Goal: Task Accomplishment & Management: Manage account settings

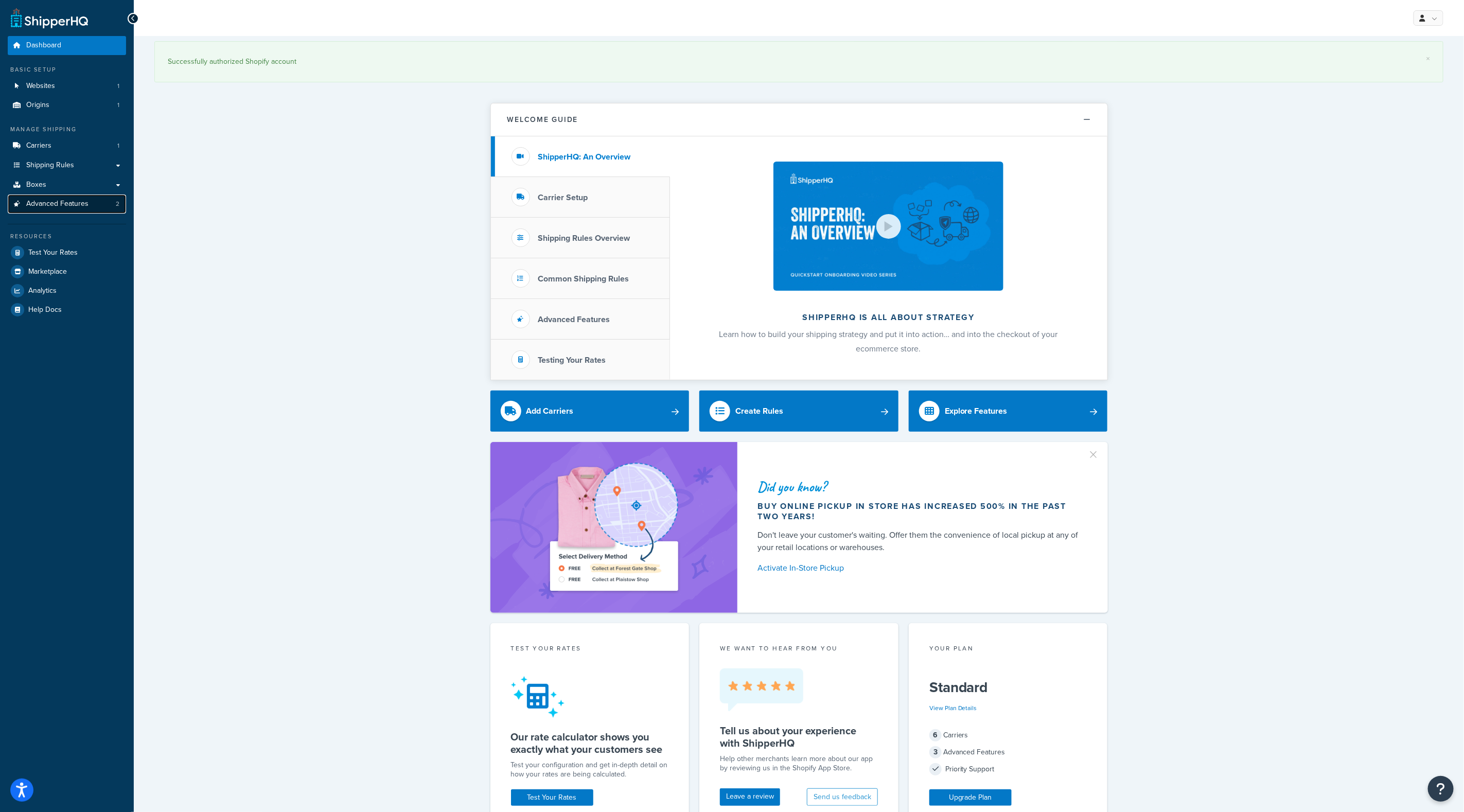
click at [77, 206] on span "Advanced Features" at bounding box center [57, 204] width 62 height 8
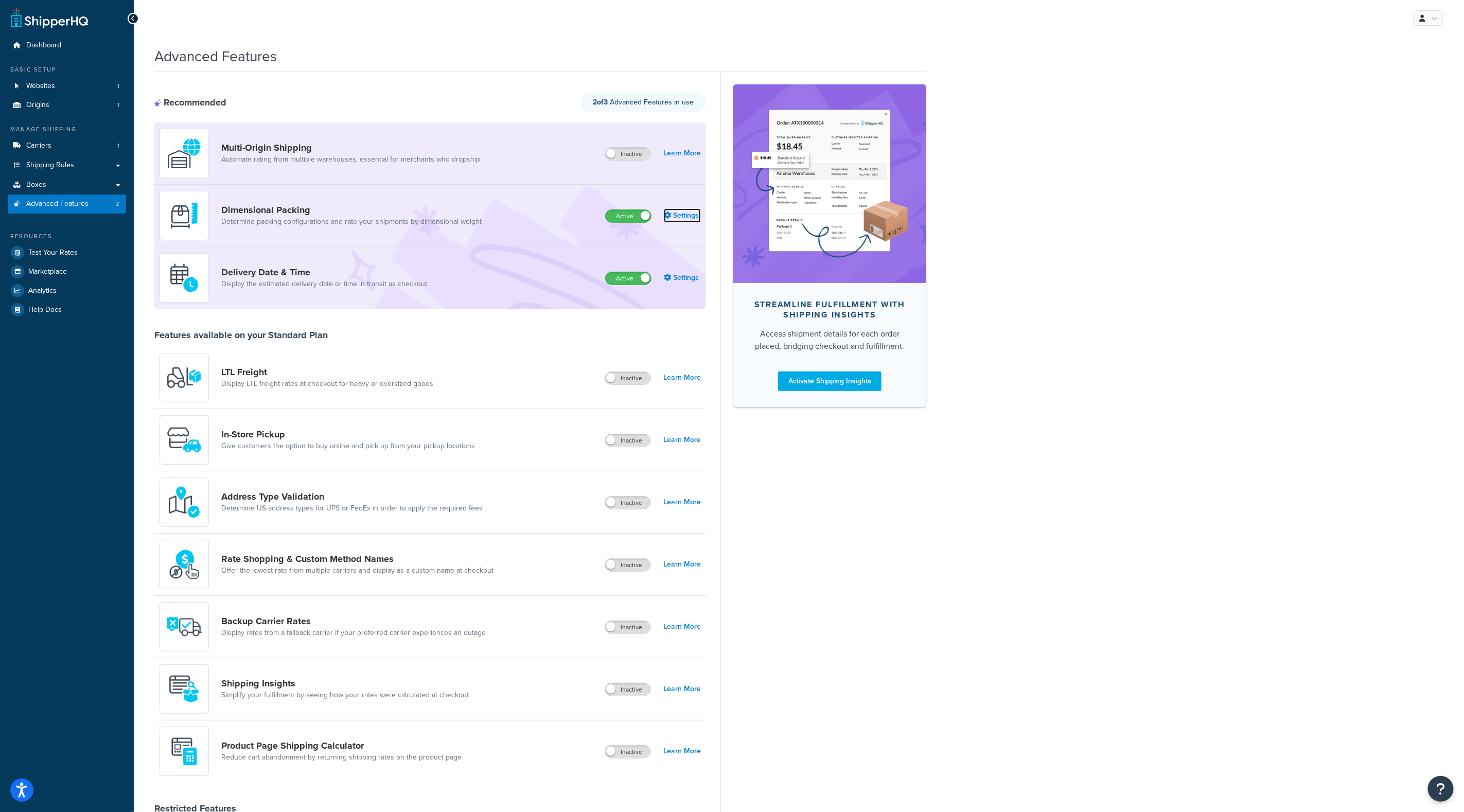
click at [682, 218] on link "Settings" at bounding box center [682, 216] width 37 height 15
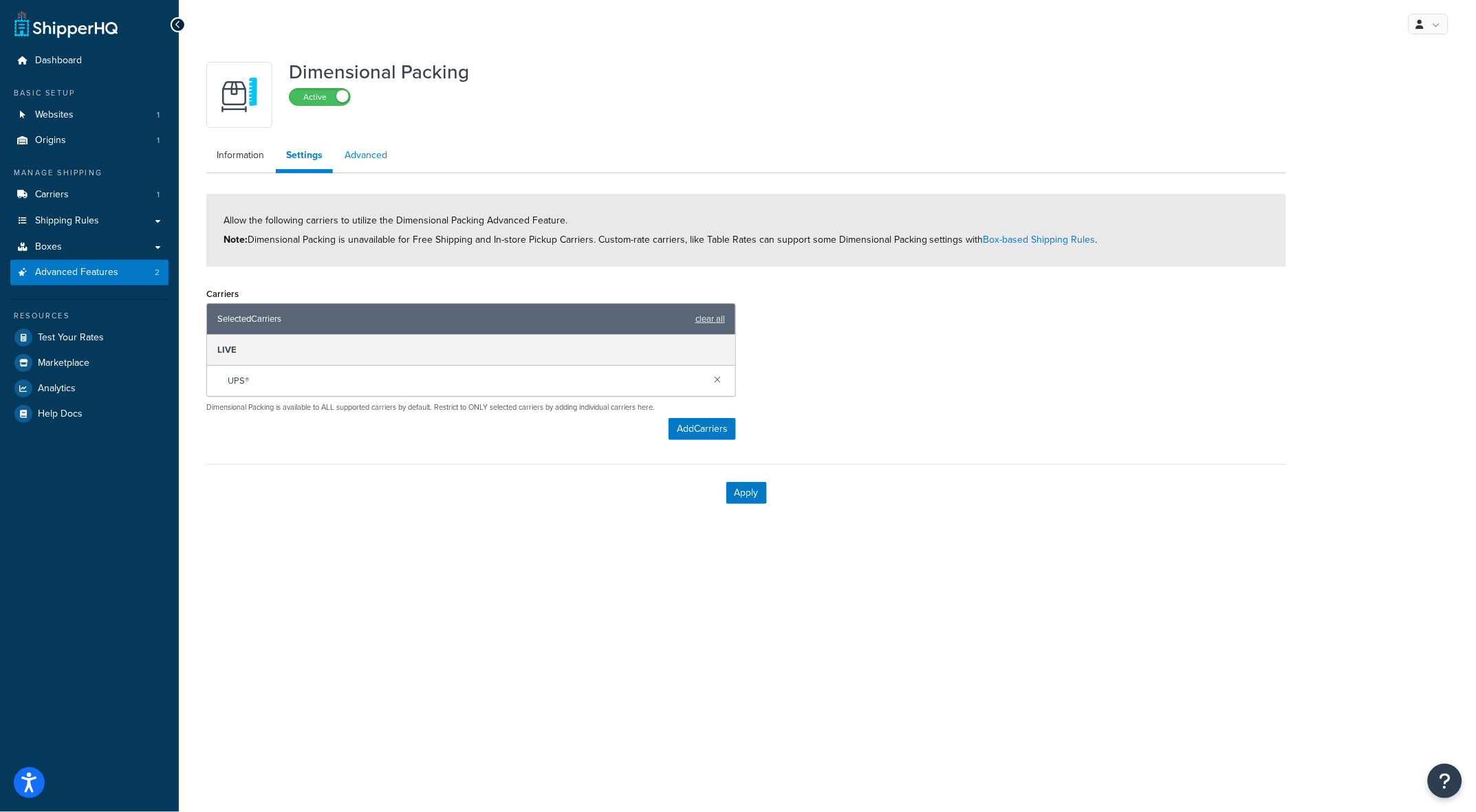
click at [375, 151] on link "Advanced" at bounding box center [366, 155] width 63 height 27
select select "false"
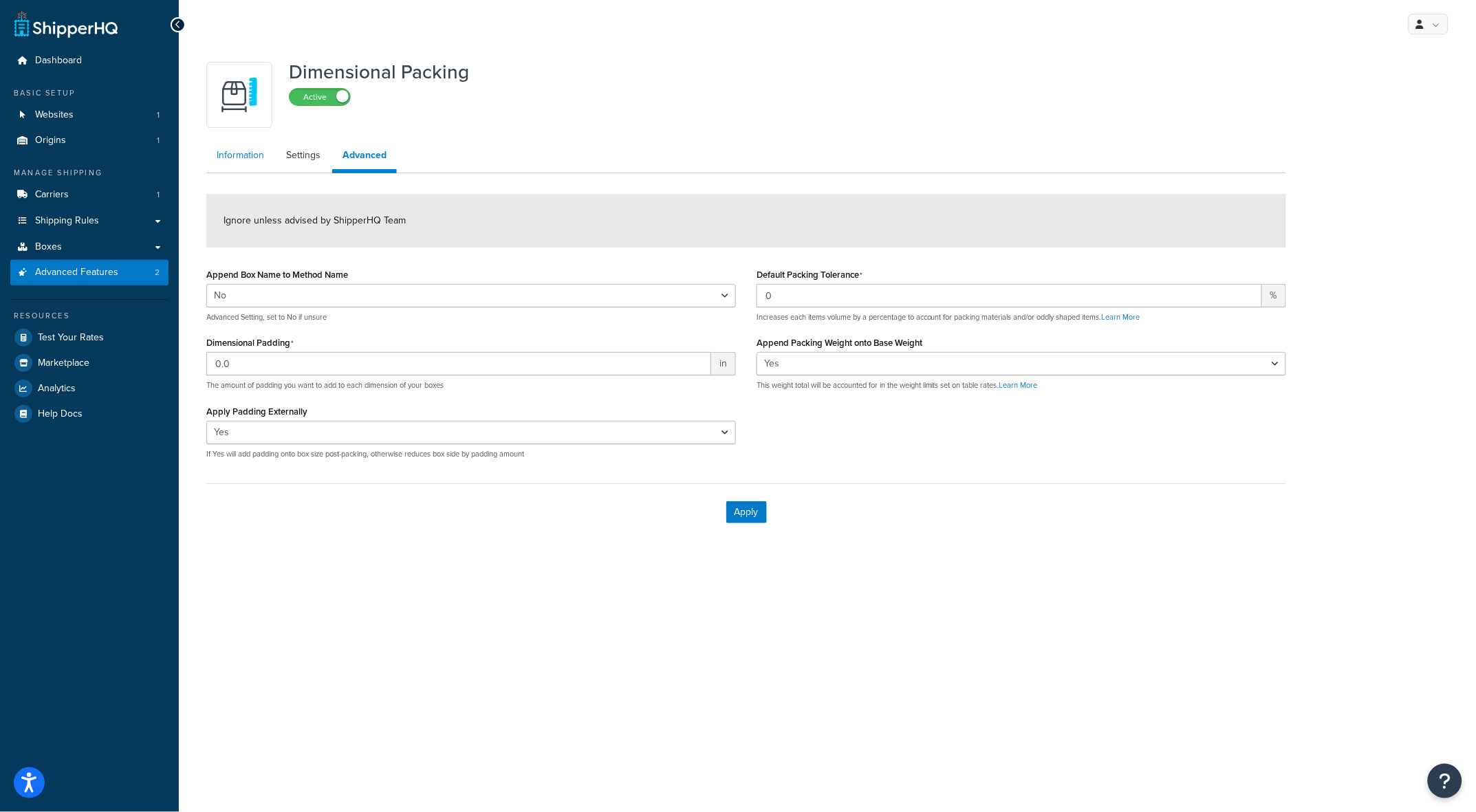
click at [232, 153] on link "Information" at bounding box center [240, 155] width 68 height 27
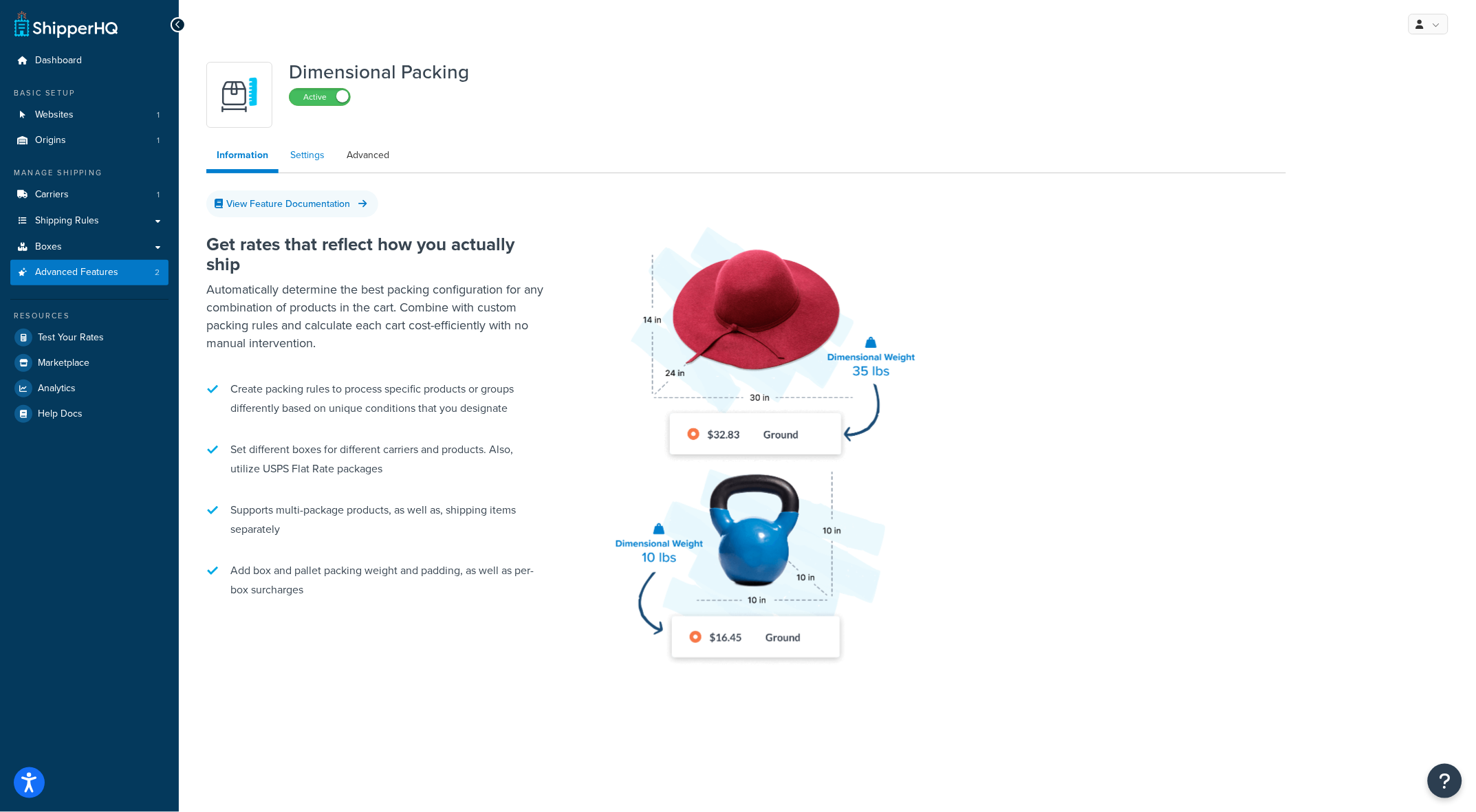
click at [307, 153] on link "Settings" at bounding box center [307, 155] width 55 height 27
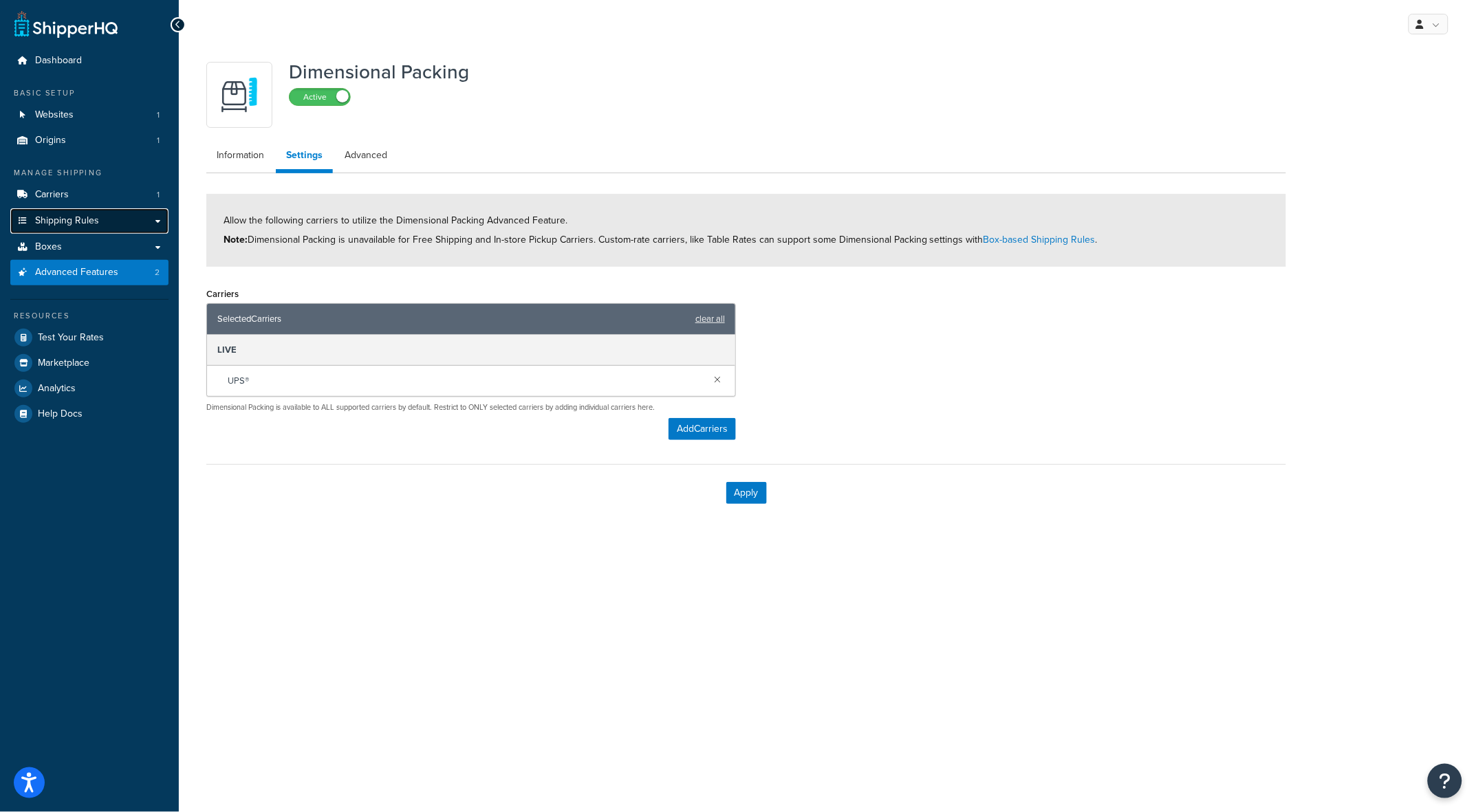
click at [90, 224] on span "Shipping Rules" at bounding box center [66, 221] width 64 height 11
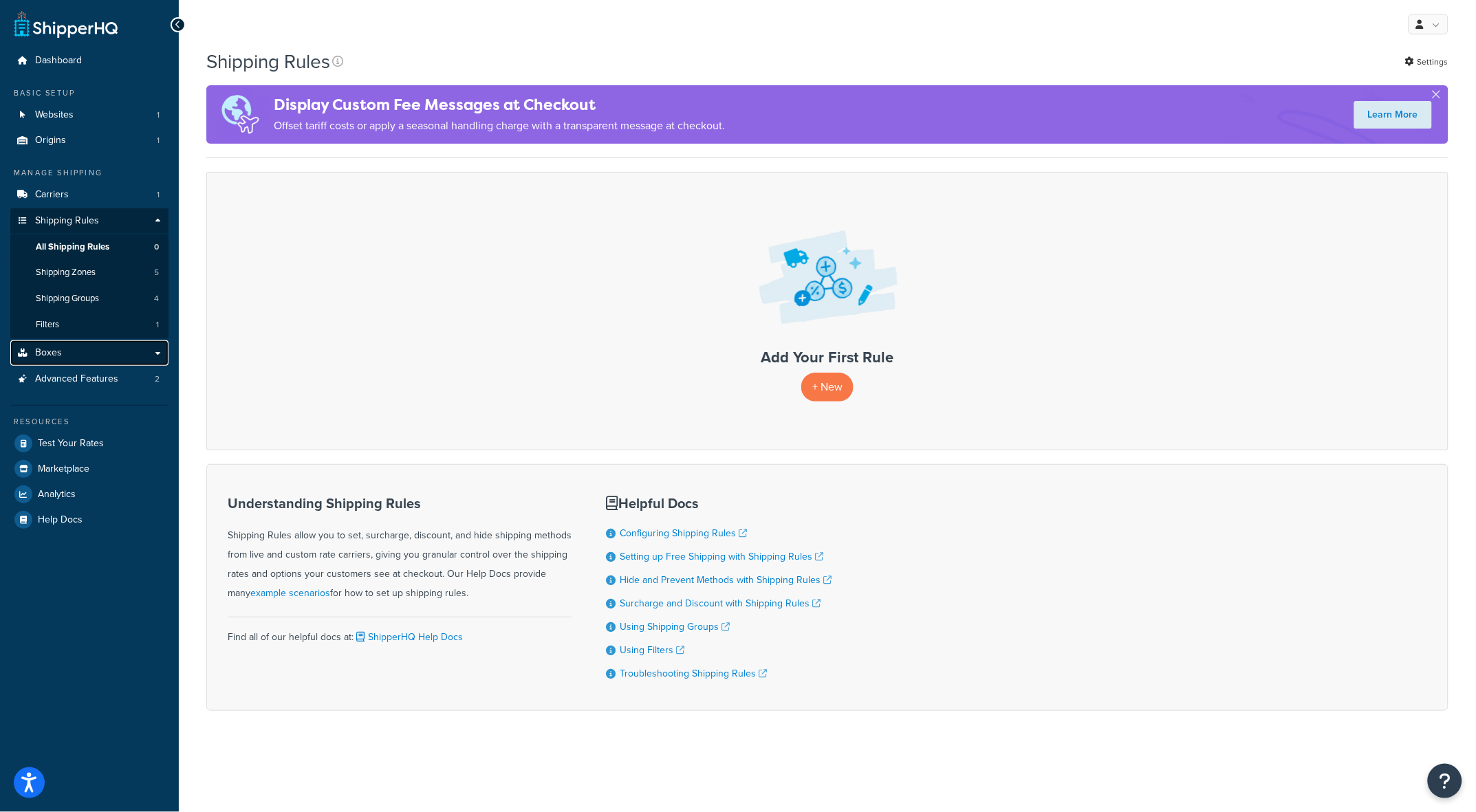
click at [122, 355] on link "Boxes" at bounding box center [90, 352] width 158 height 25
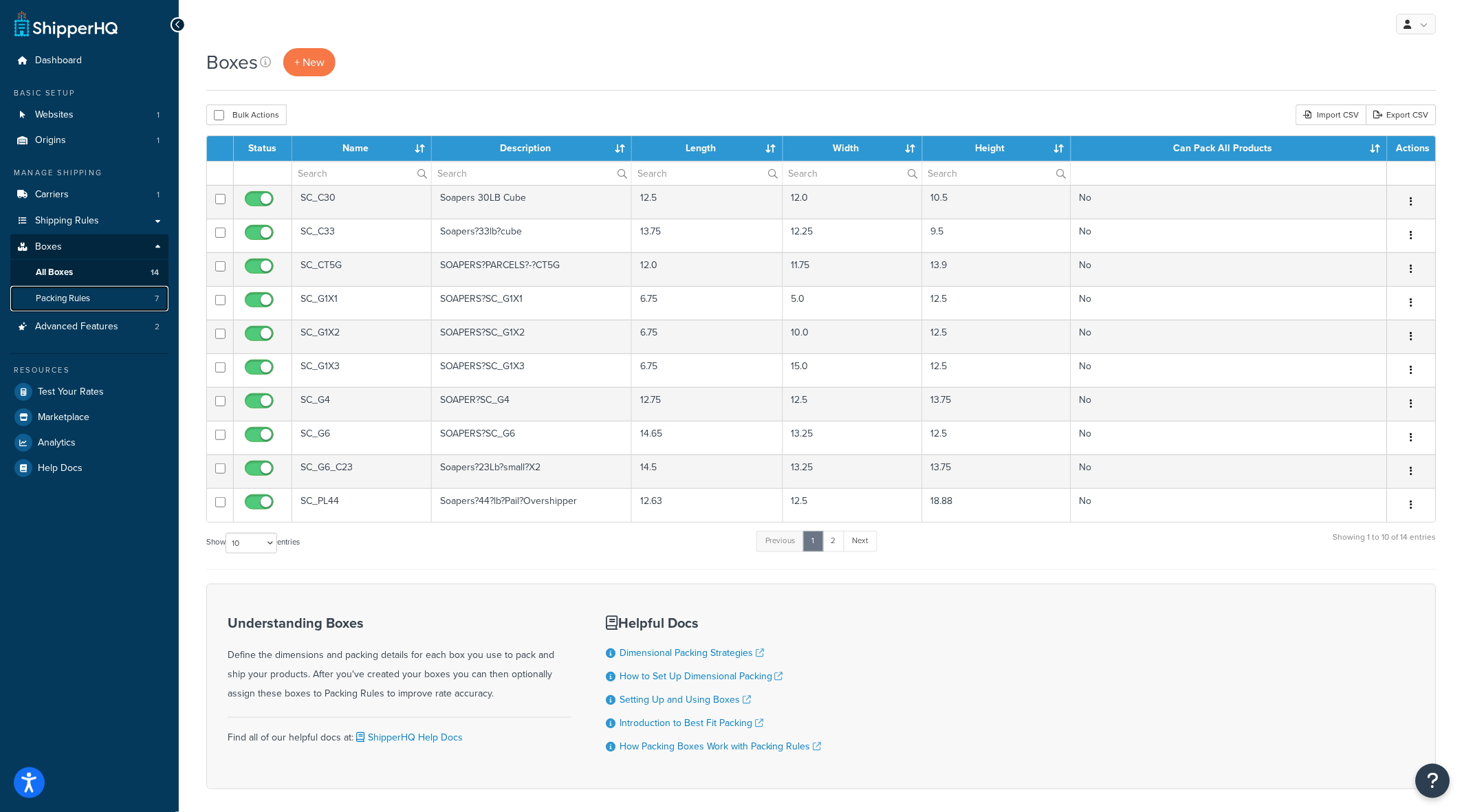
click at [77, 297] on span "Packing Rules" at bounding box center [62, 298] width 54 height 11
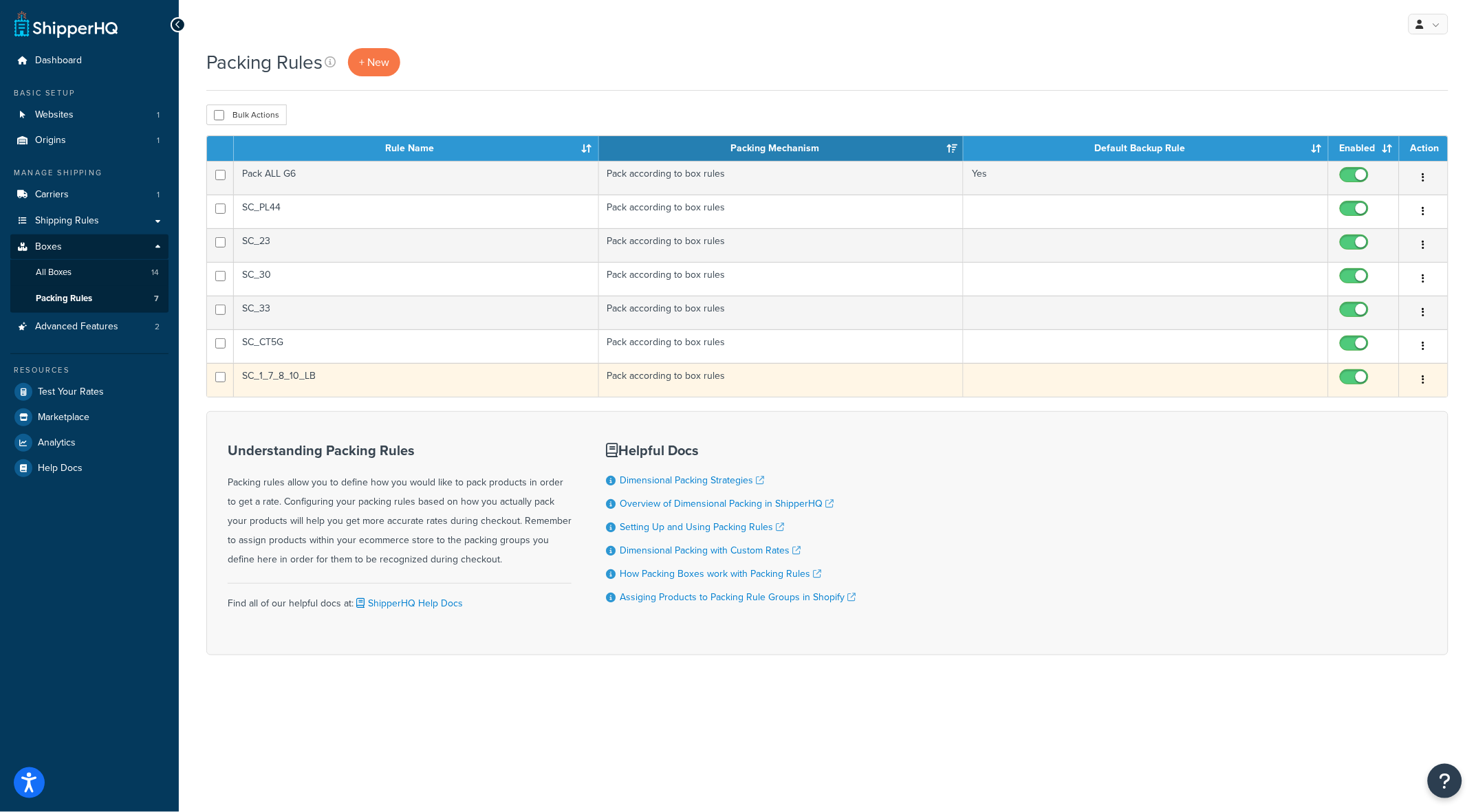
click at [275, 373] on td "SC_1_7_8_10_LB" at bounding box center [416, 380] width 365 height 34
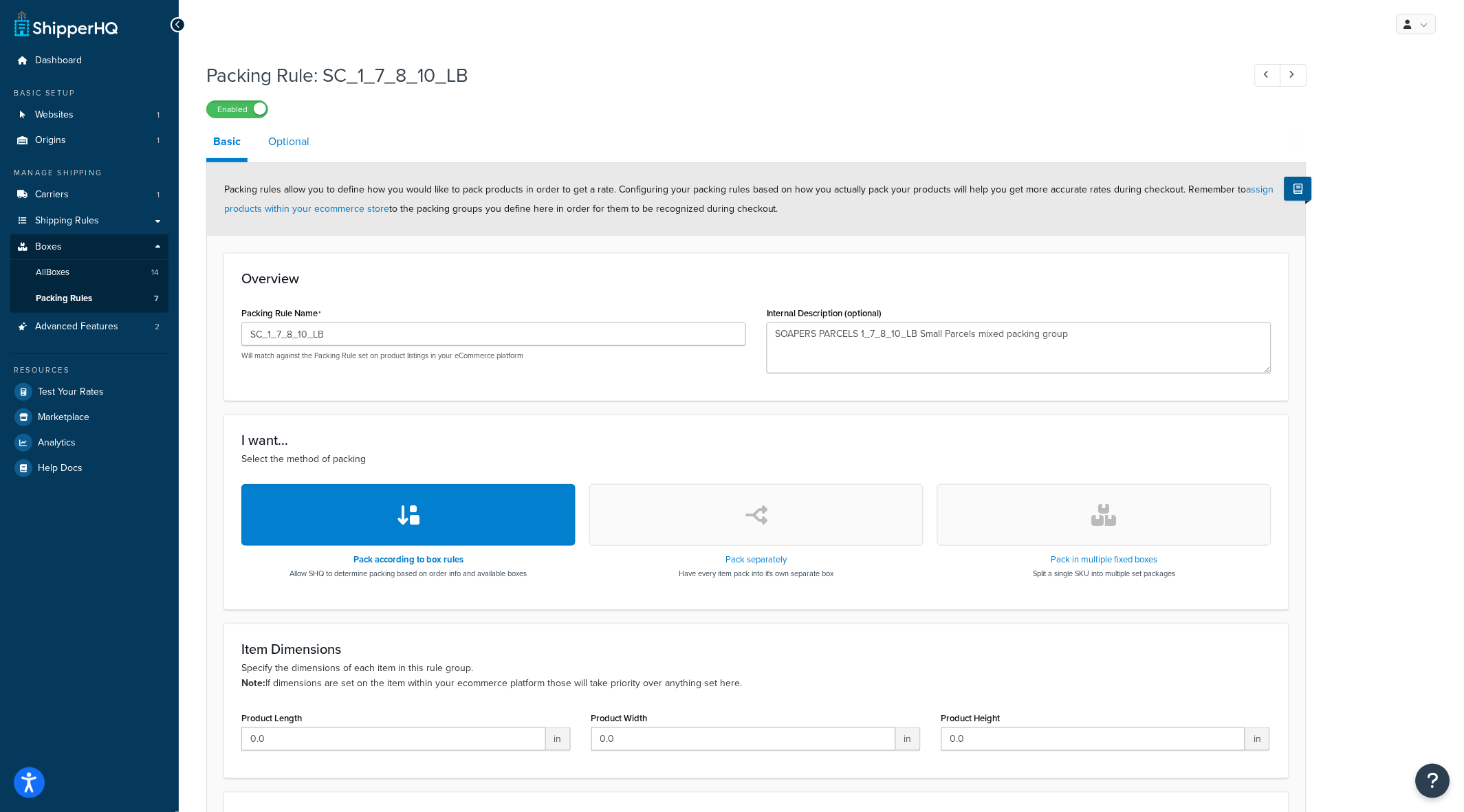
click at [299, 133] on link "Optional" at bounding box center [288, 141] width 55 height 33
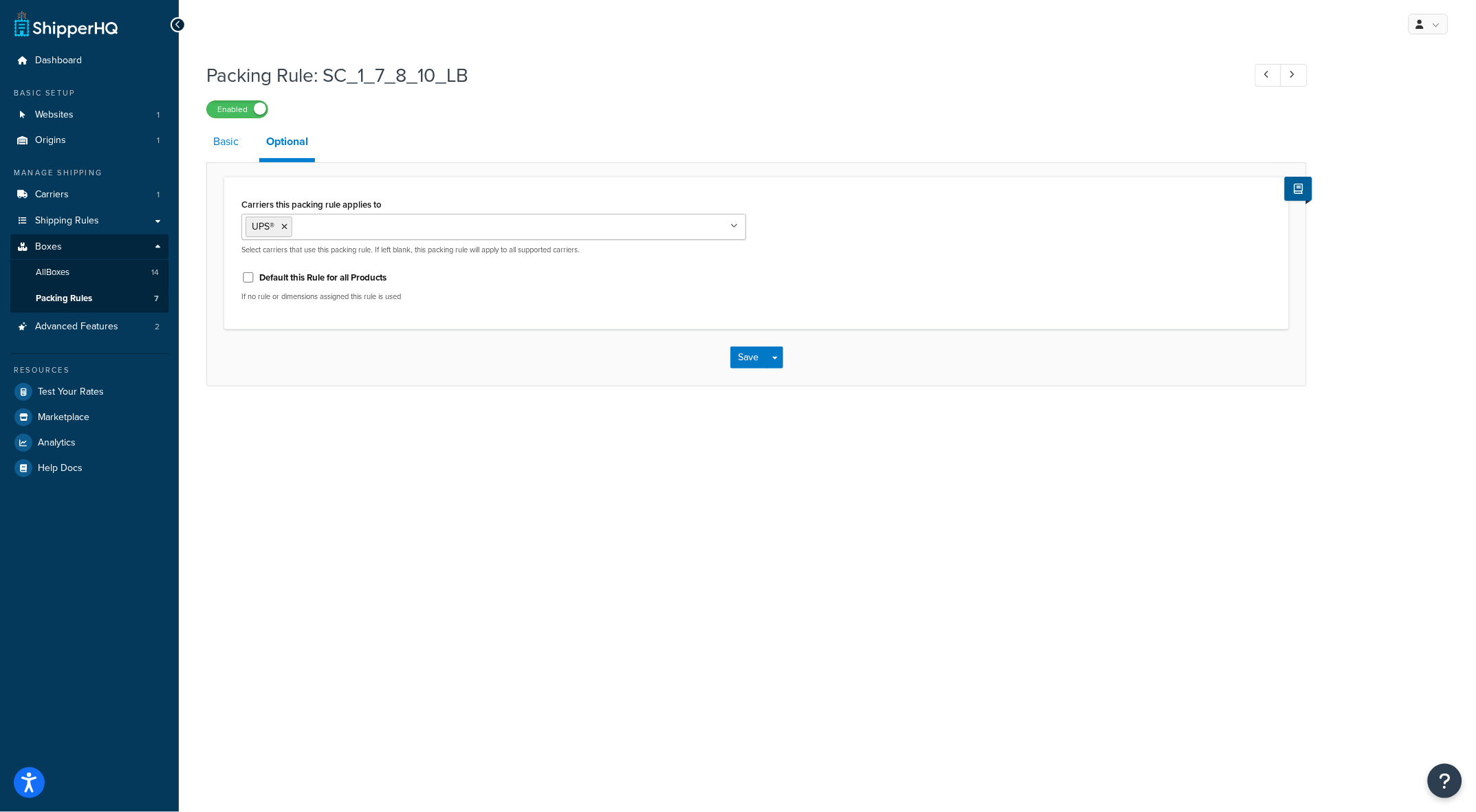
click at [231, 141] on link "Basic" at bounding box center [226, 141] width 40 height 33
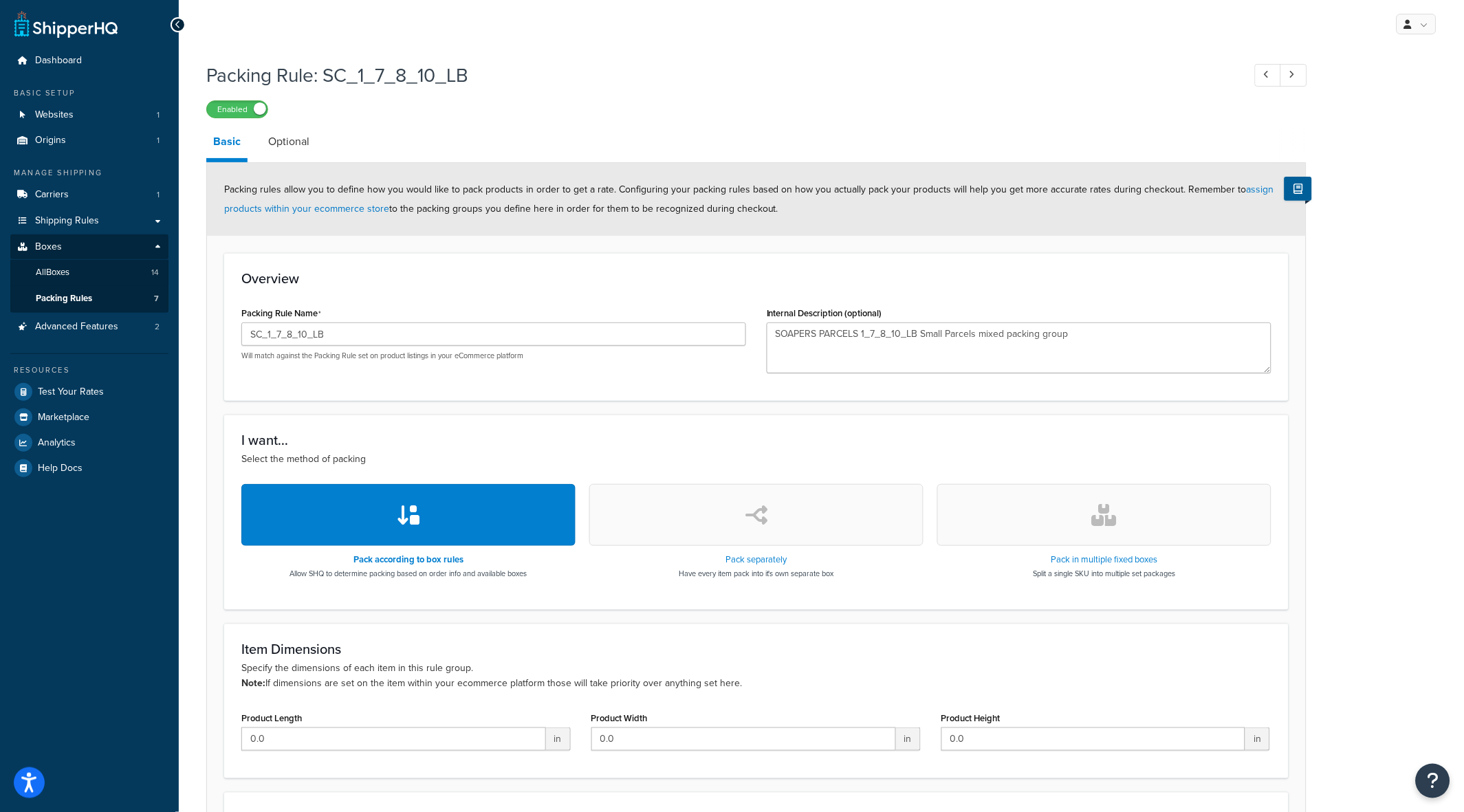
click at [606, 99] on div "Enabled" at bounding box center [755, 109] width 1100 height 19
click at [80, 111] on link "Websites 1" at bounding box center [90, 115] width 158 height 25
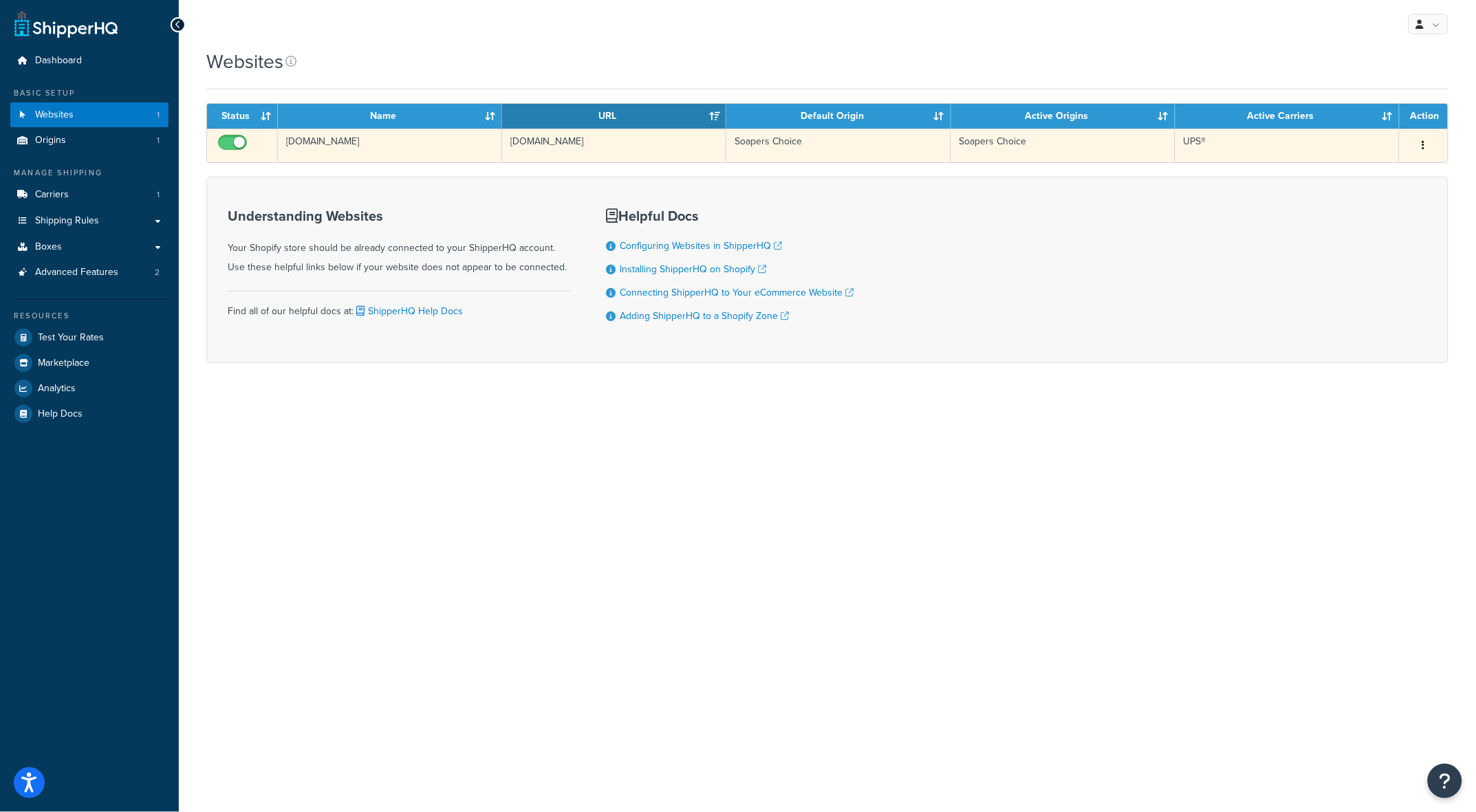
click at [325, 141] on td "[DOMAIN_NAME]" at bounding box center [390, 145] width 224 height 34
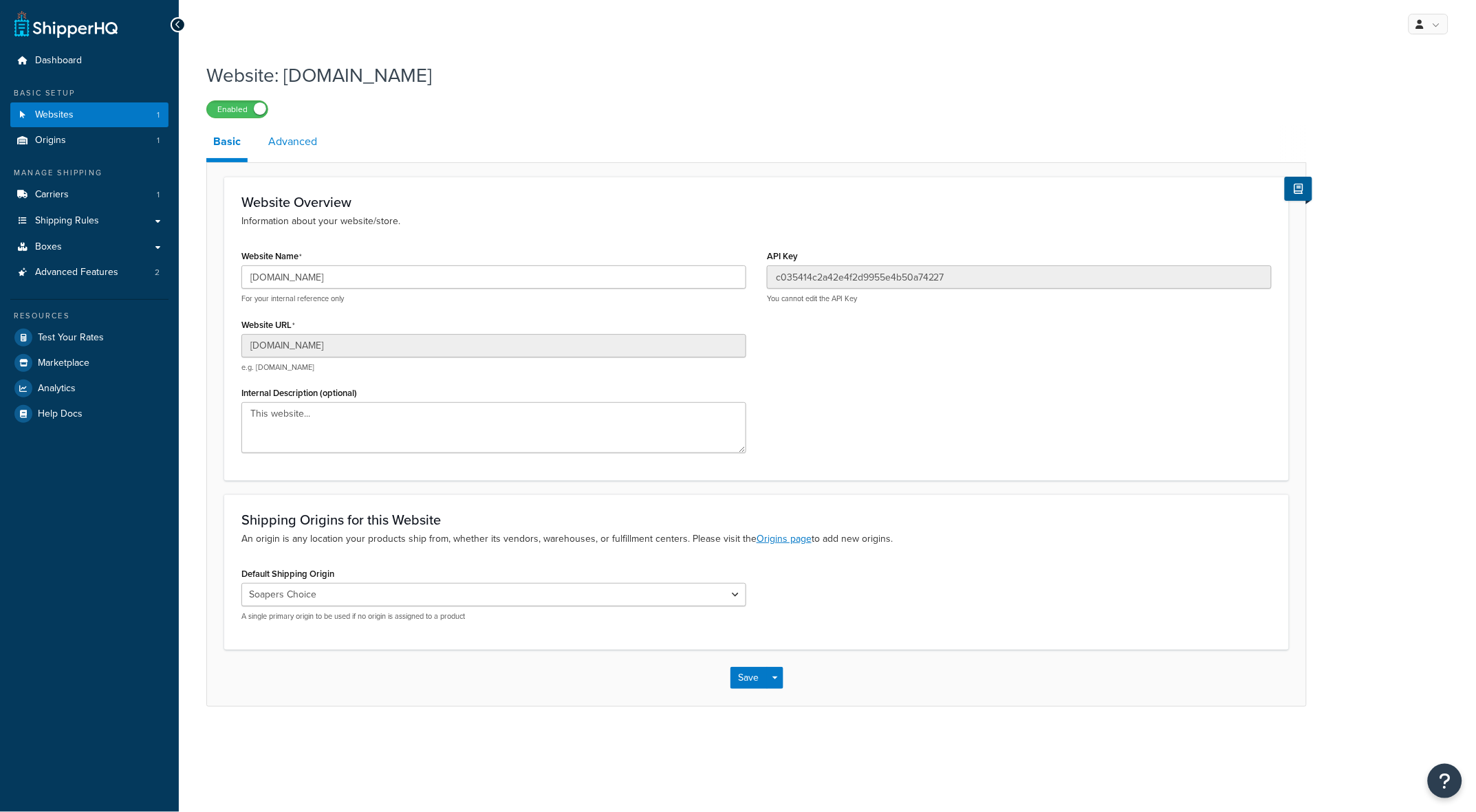
click at [298, 143] on link "Advanced" at bounding box center [292, 141] width 62 height 33
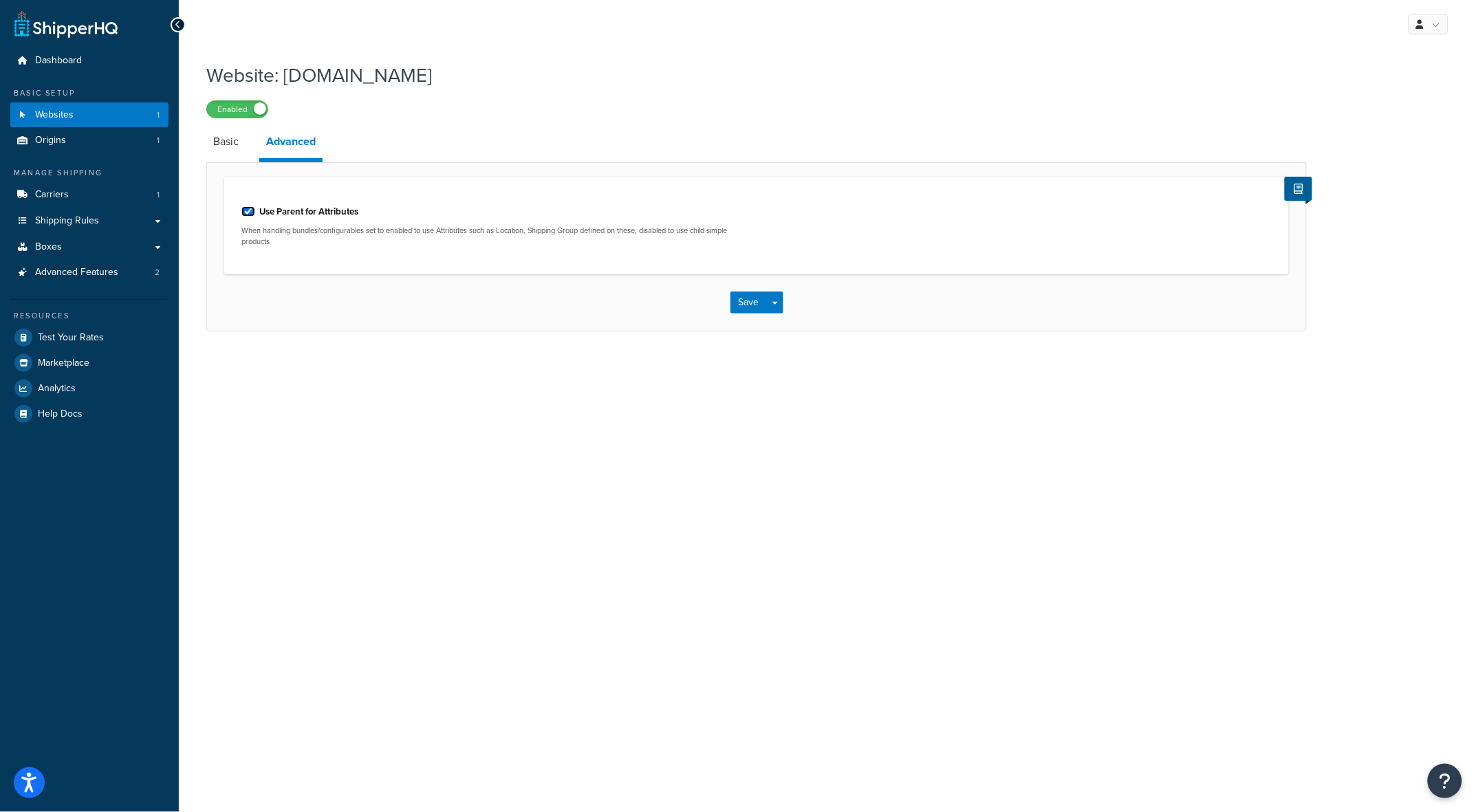
click at [246, 211] on input "Use Parent for Attributes" at bounding box center [248, 211] width 14 height 11
checkbox input "false"
click at [748, 302] on button "Save" at bounding box center [749, 302] width 37 height 22
